Goal: Find specific page/section: Find specific page/section

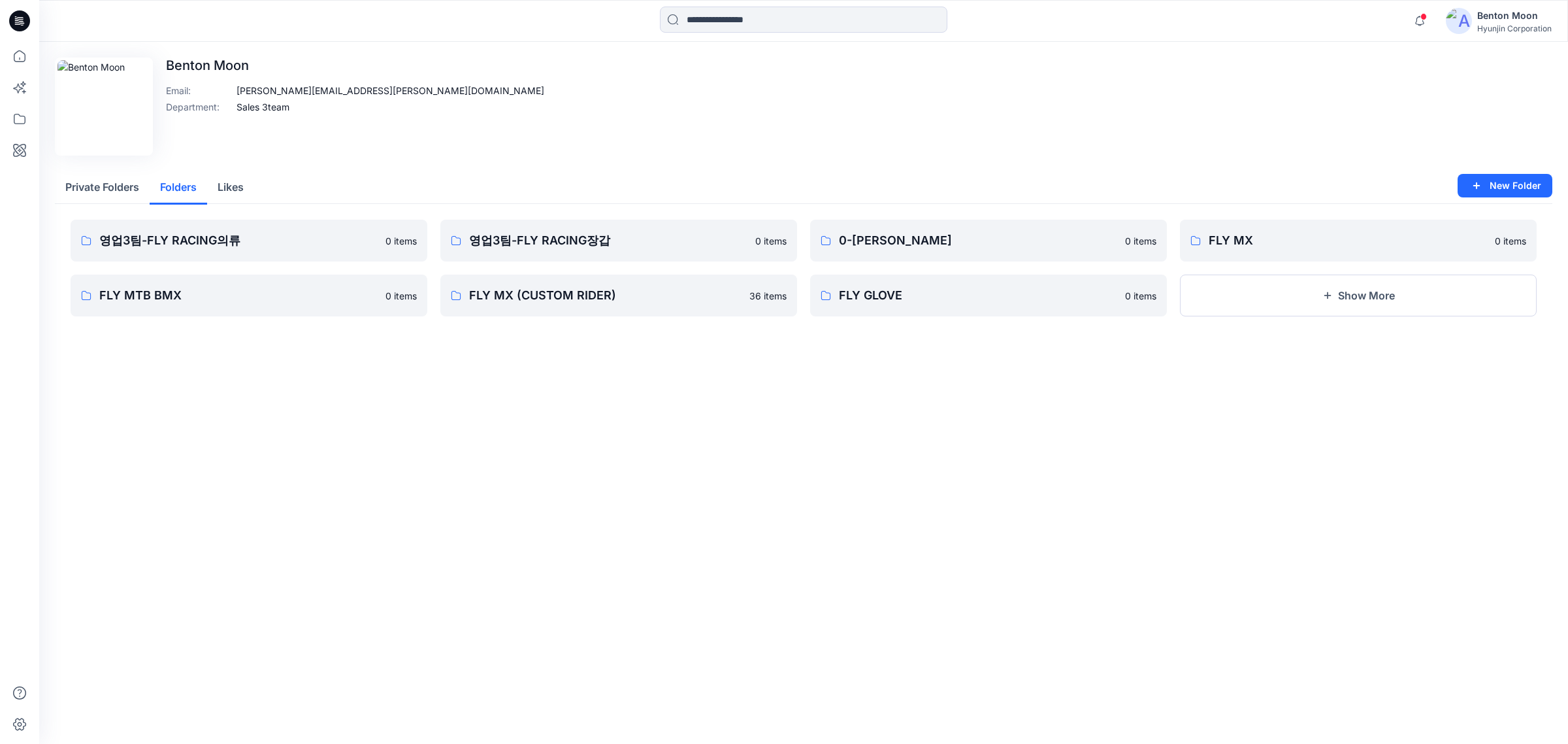
click at [175, 197] on button "Folders" at bounding box center [178, 188] width 57 height 33
click at [628, 295] on p "FLY MX (CUSTOM RIDER)" at bounding box center [617, 295] width 296 height 18
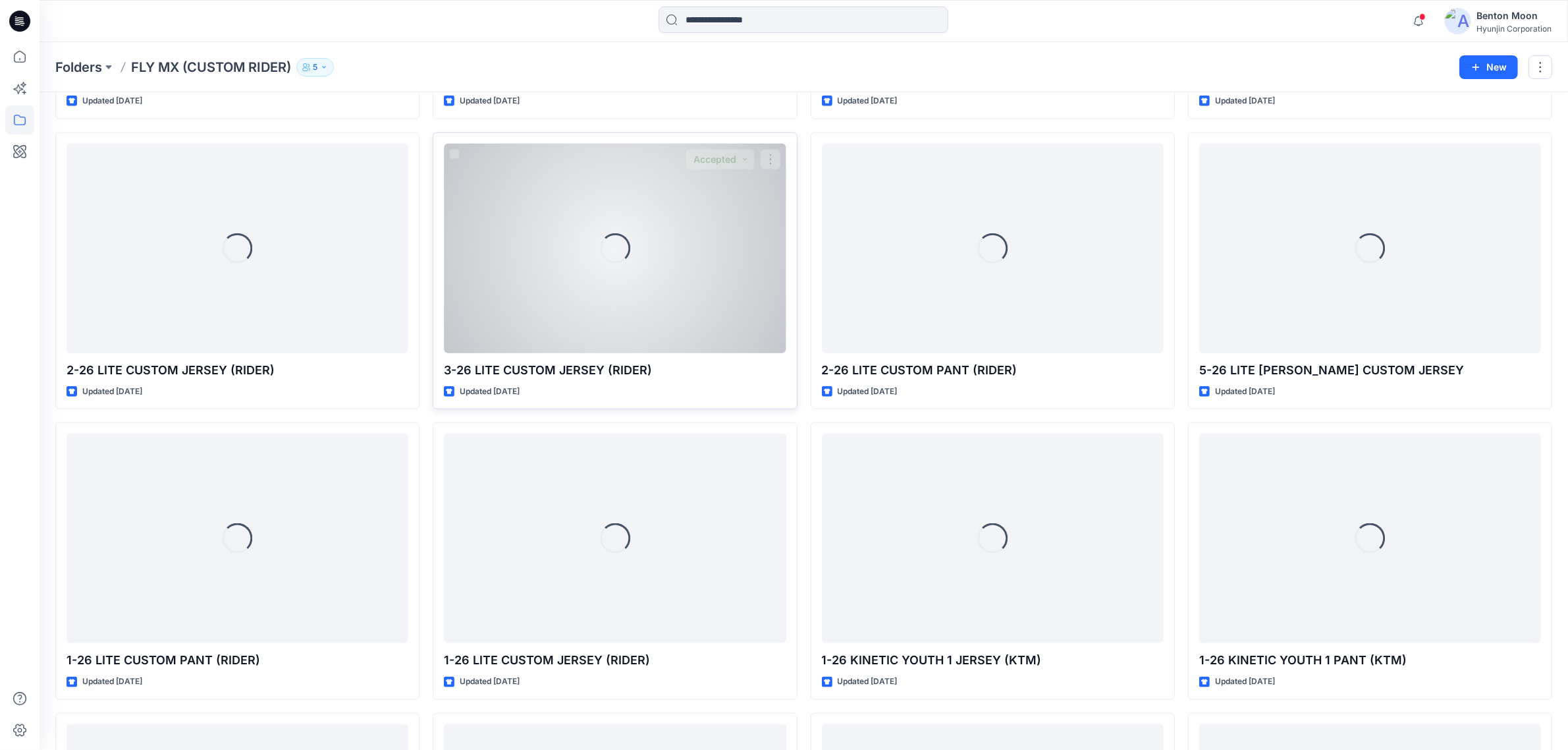
scroll to position [1766, 0]
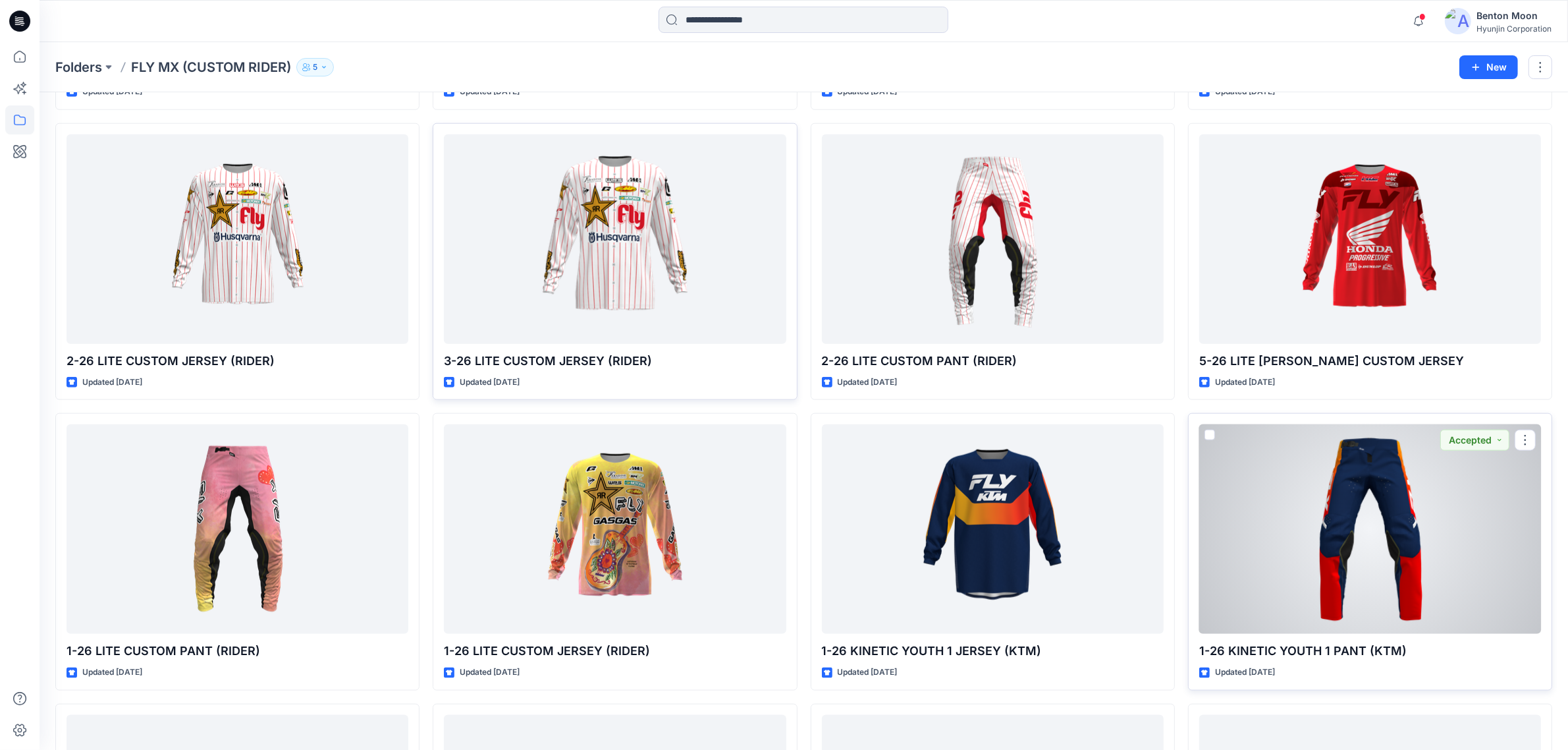
click at [1385, 517] on div at bounding box center [1369, 529] width 342 height 210
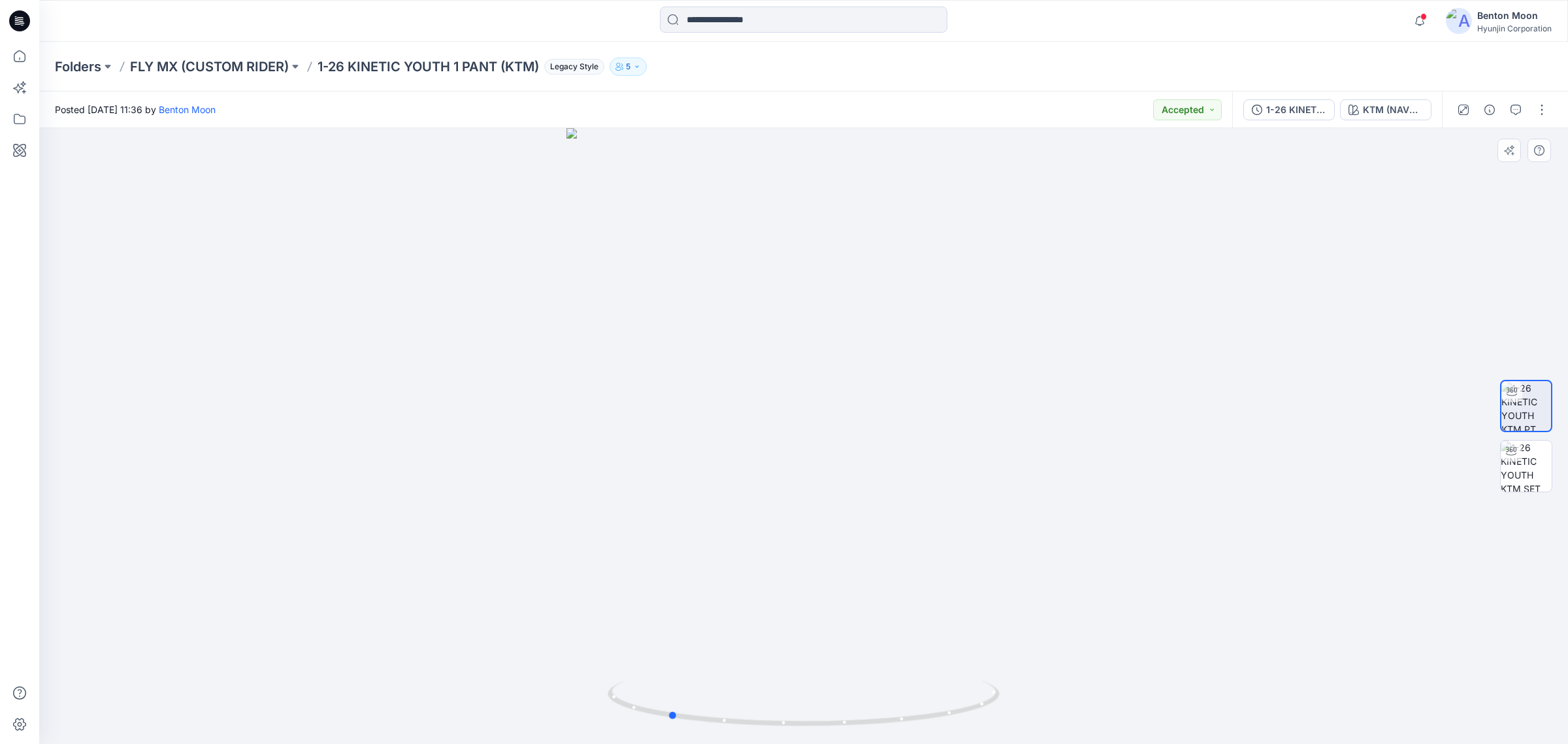
drag, startPoint x: 848, startPoint y: 613, endPoint x: 704, endPoint y: 573, distance: 149.5
click at [704, 573] on div at bounding box center [804, 436] width 1529 height 615
drag, startPoint x: 543, startPoint y: 66, endPoint x: 333, endPoint y: 71, distance: 210.1
click at [333, 71] on p "1-26 KINETIC YOUTH 1 PANT (KTM)" at bounding box center [428, 66] width 221 height 18
copy p "26 KINETIC YOUTH 1 PANT (KTM)"
